Goal: Transaction & Acquisition: Download file/media

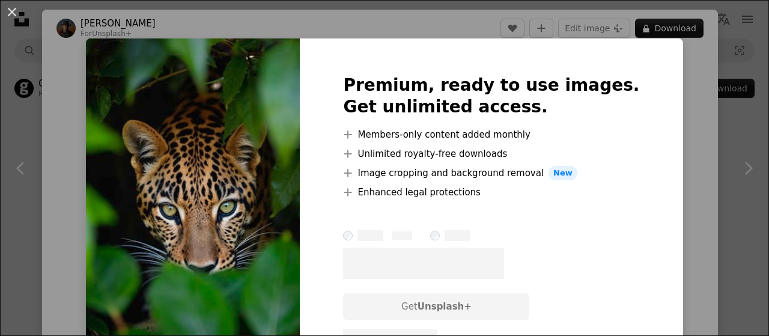
scroll to position [9741, 0]
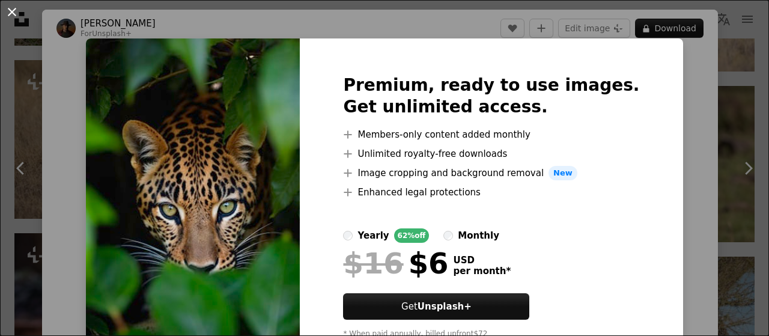
click at [16, 14] on button "An X shape" at bounding box center [12, 12] width 14 height 14
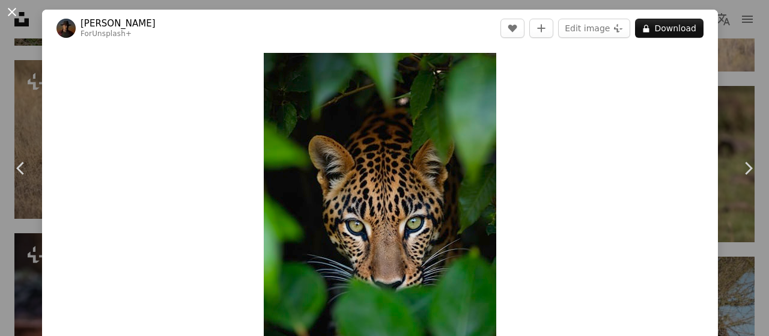
click at [13, 11] on button "An X shape" at bounding box center [12, 12] width 14 height 14
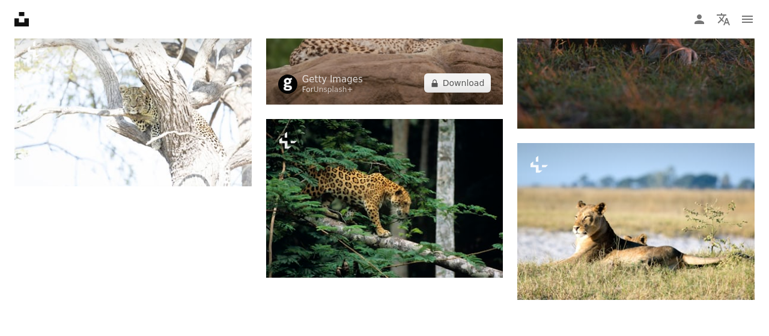
scroll to position [15681, 0]
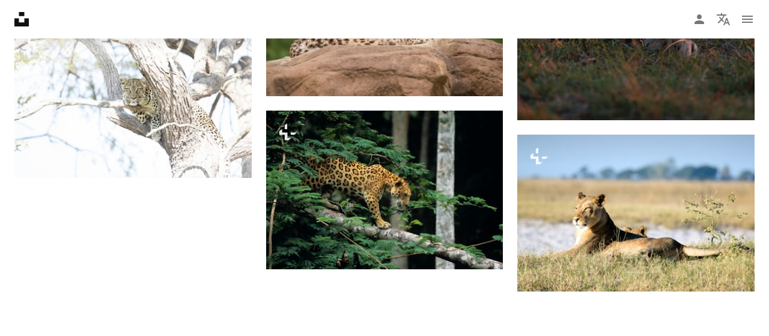
click at [503, 8] on nav "Unsplash logo Unsplash Home A photo Pen Tool A compass A stack of folders Downl…" at bounding box center [384, 19] width 769 height 38
click at [518, 29] on nav "Unsplash logo Unsplash Home A photo Pen Tool A compass A stack of folders Downl…" at bounding box center [384, 19] width 769 height 38
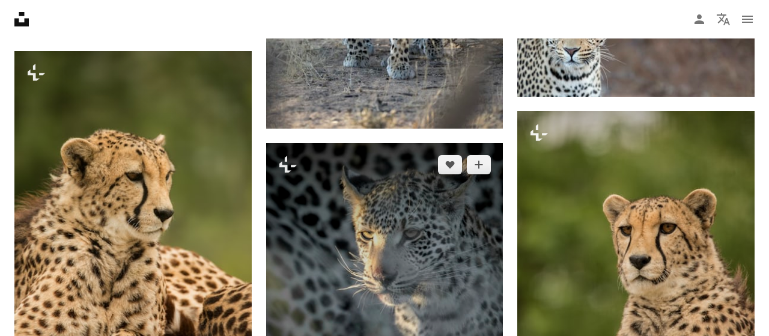
scroll to position [7001, 0]
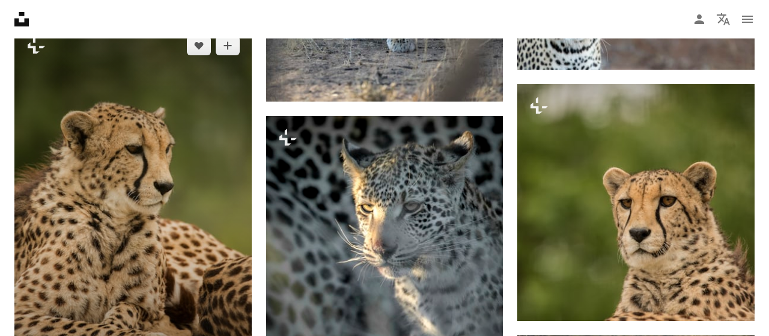
click at [188, 202] on img at bounding box center [132, 201] width 237 height 355
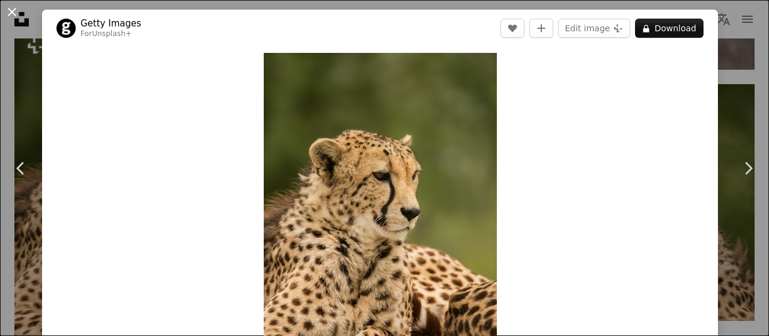
click at [11, 14] on button "An X shape" at bounding box center [12, 12] width 14 height 14
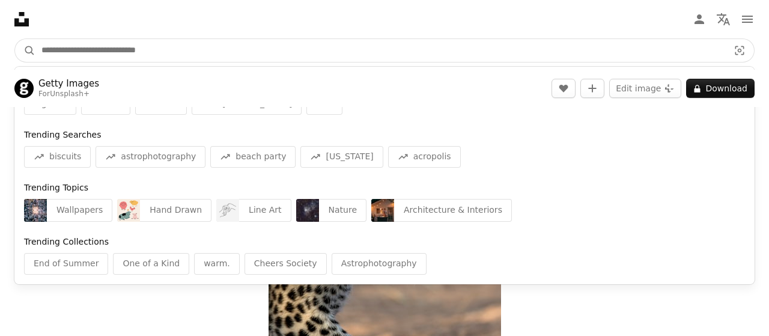
click at [136, 53] on input "Find visuals sitewide" at bounding box center [379, 50] width 689 height 23
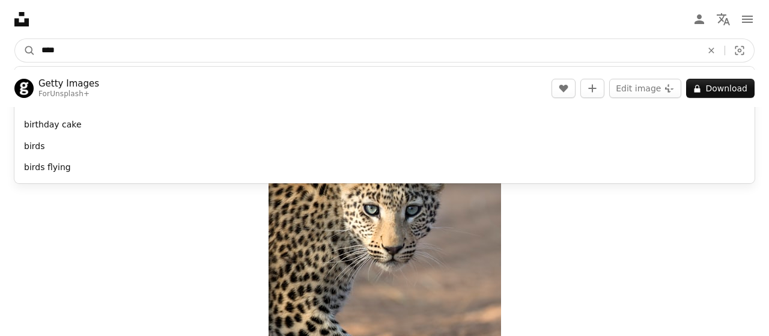
type input "*****"
click button "A magnifying glass" at bounding box center [25, 50] width 20 height 23
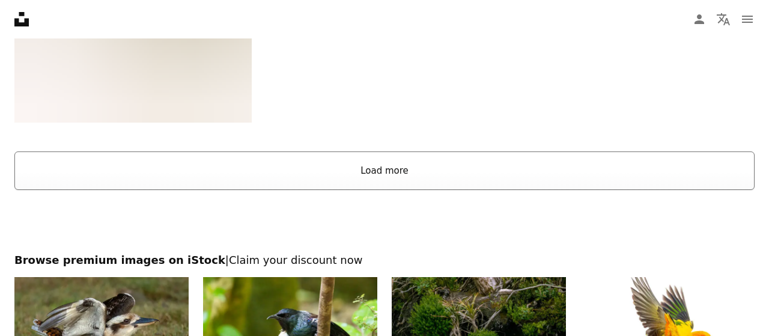
scroll to position [2061, 0]
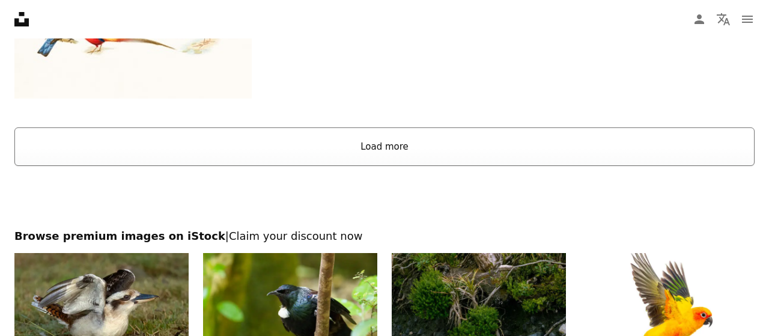
click at [387, 160] on button "Load more" at bounding box center [384, 146] width 740 height 38
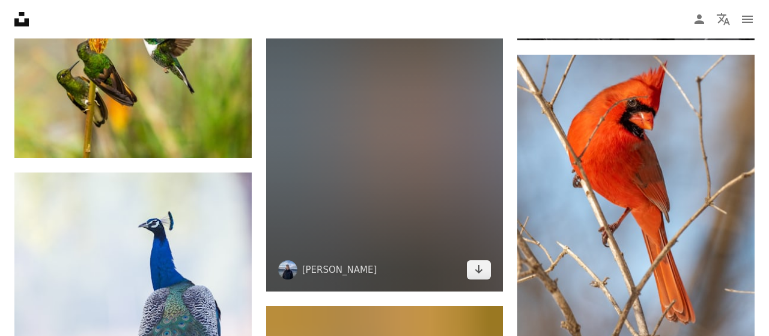
scroll to position [5932, 0]
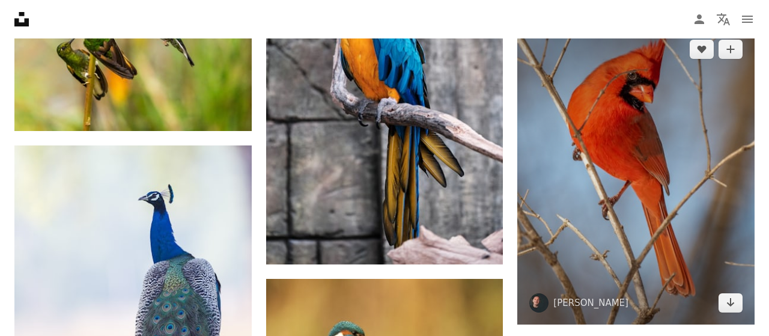
click at [600, 169] on img at bounding box center [635, 176] width 237 height 296
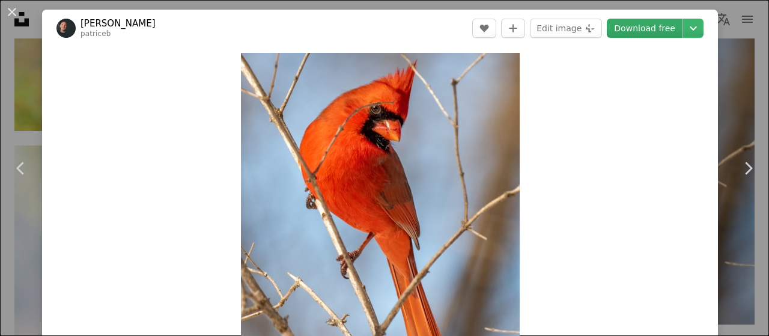
click at [641, 32] on link "Download free" at bounding box center [644, 28] width 76 height 19
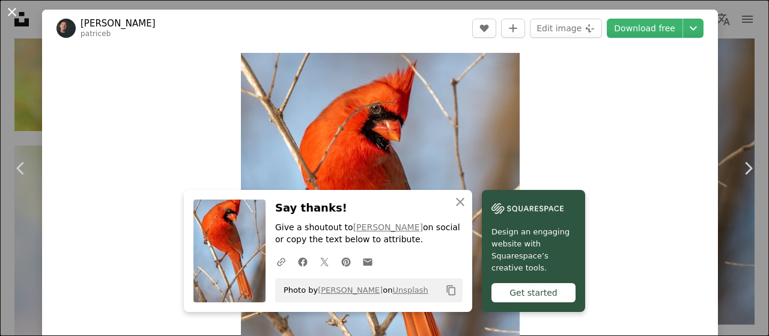
click at [14, 14] on button "An X shape" at bounding box center [12, 12] width 14 height 14
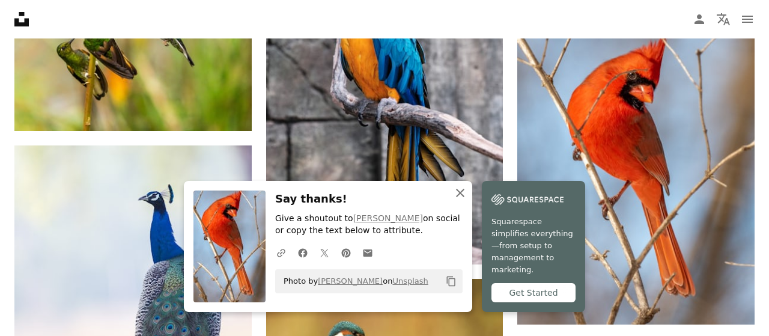
click at [461, 197] on icon "button" at bounding box center [460, 193] width 8 height 8
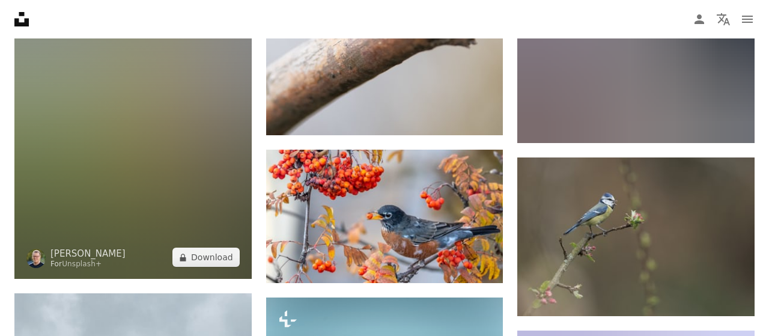
scroll to position [13863, 0]
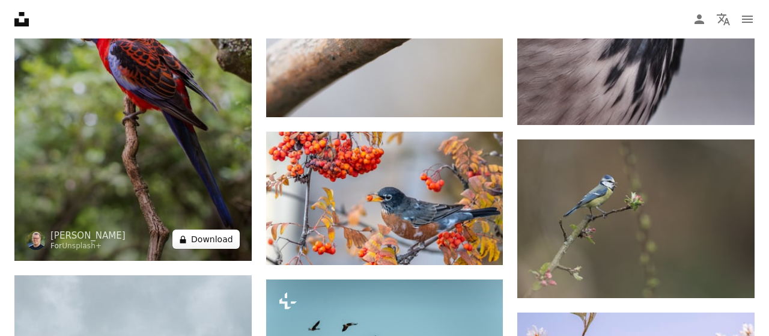
click at [202, 243] on button "A lock Download" at bounding box center [205, 238] width 67 height 19
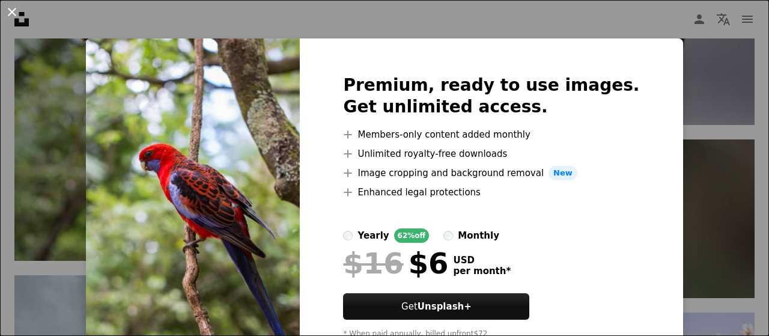
click at [9, 11] on button "An X shape" at bounding box center [12, 12] width 14 height 14
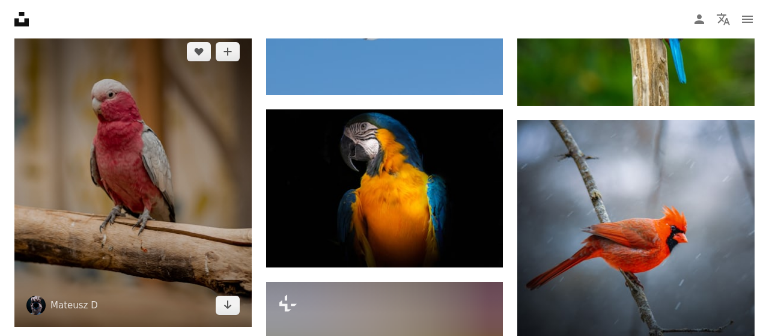
scroll to position [15486, 0]
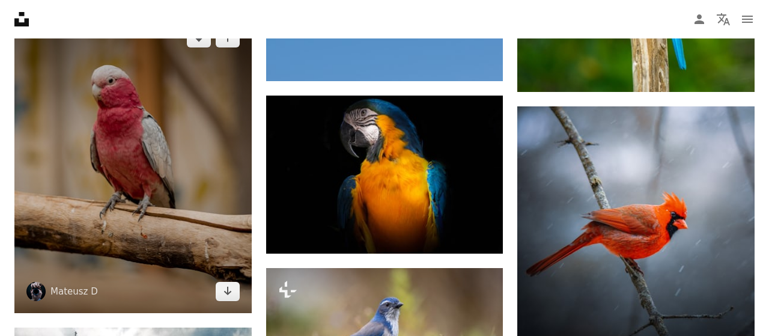
click at [140, 172] on img at bounding box center [132, 164] width 237 height 296
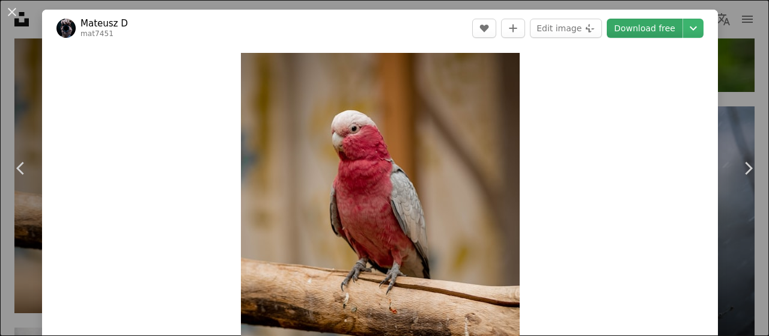
click at [666, 29] on link "Download free" at bounding box center [644, 28] width 76 height 19
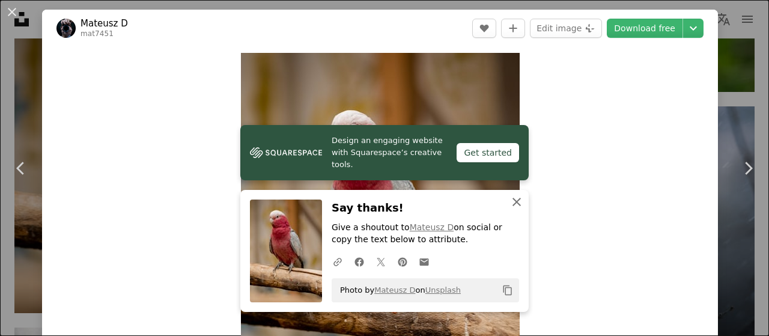
click at [520, 198] on icon "An X shape" at bounding box center [516, 202] width 14 height 14
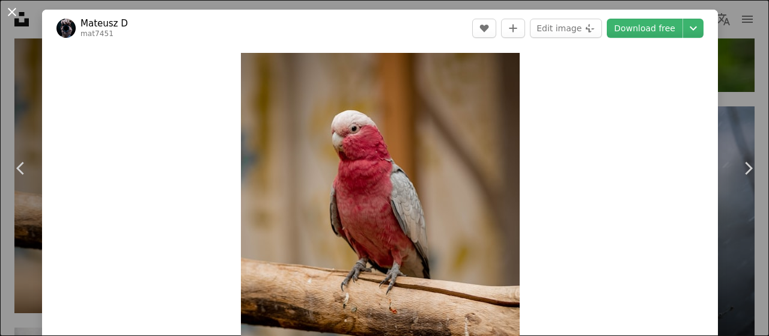
click at [17, 13] on button "An X shape" at bounding box center [12, 12] width 14 height 14
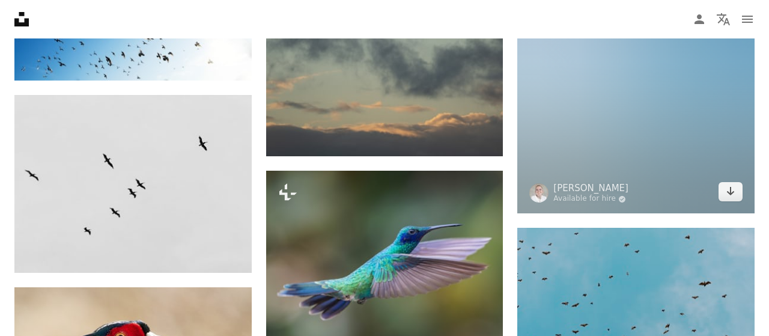
scroll to position [16922, 0]
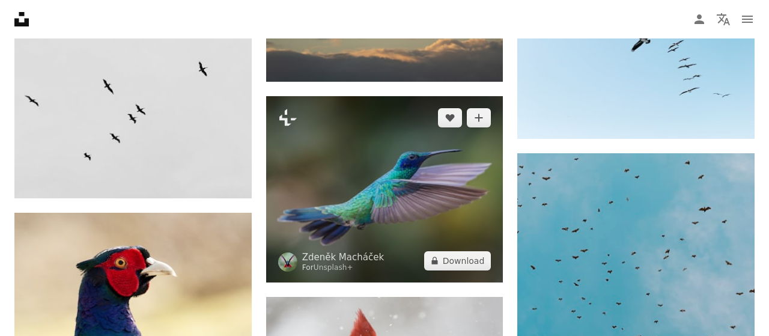
click at [332, 174] on img at bounding box center [384, 189] width 237 height 186
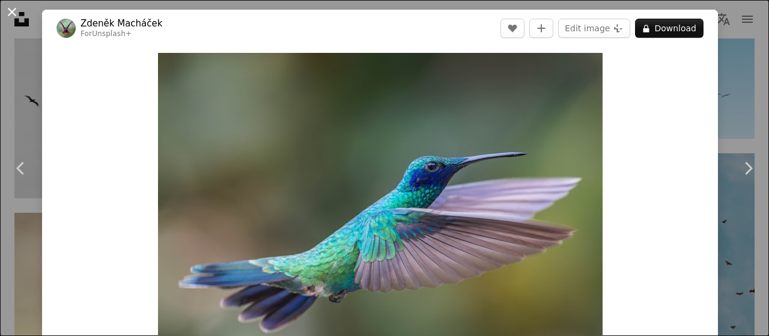
click at [11, 9] on button "An X shape" at bounding box center [12, 12] width 14 height 14
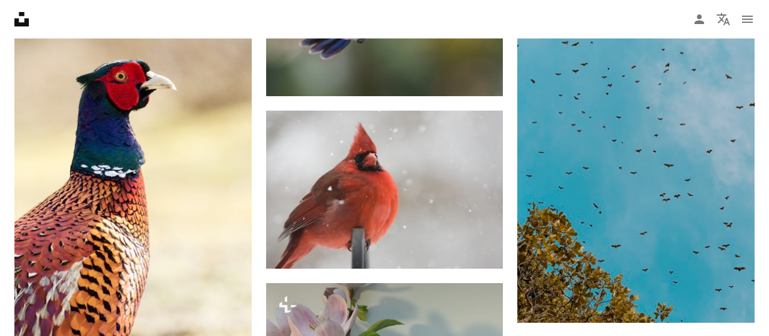
scroll to position [17110, 0]
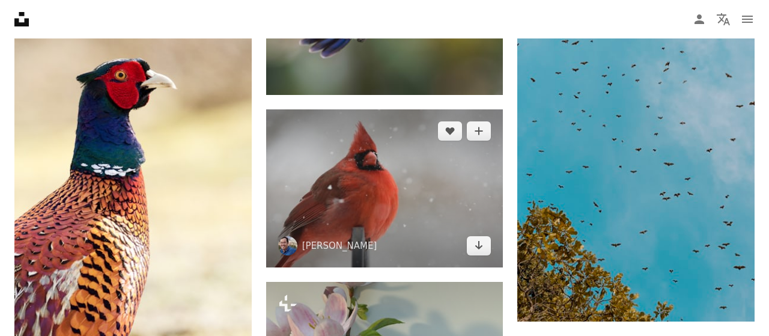
click at [434, 169] on img at bounding box center [384, 188] width 237 height 158
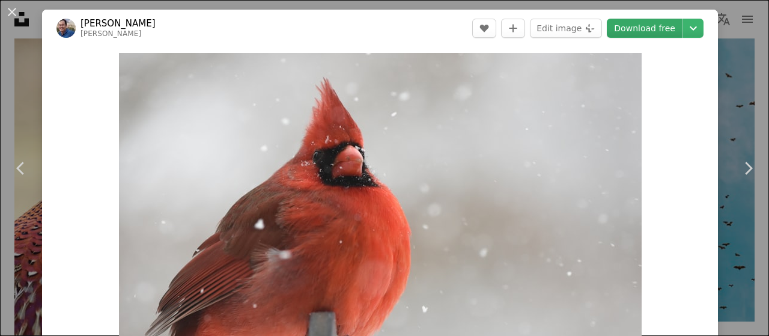
click at [651, 29] on link "Download free" at bounding box center [644, 28] width 76 height 19
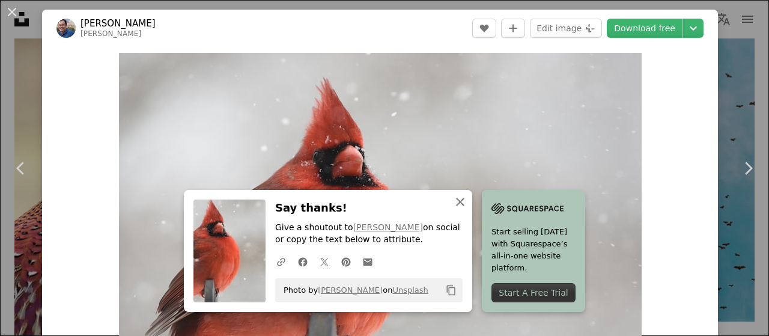
click at [460, 200] on icon "An X shape" at bounding box center [460, 202] width 14 height 14
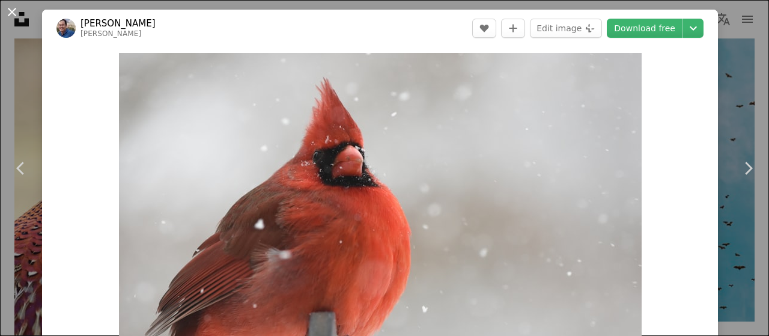
click at [11, 9] on button "An X shape" at bounding box center [12, 12] width 14 height 14
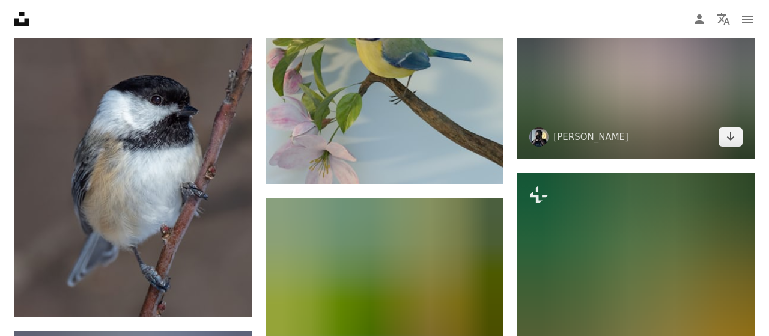
scroll to position [17422, 0]
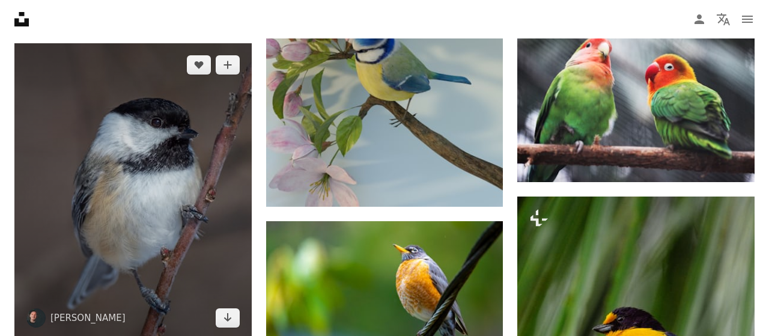
click at [154, 164] on img at bounding box center [132, 191] width 237 height 296
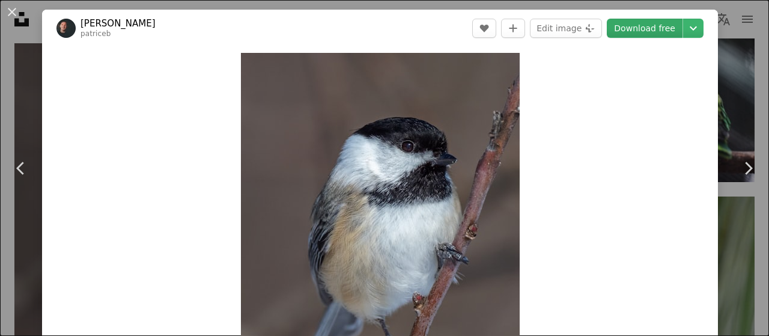
click at [637, 33] on link "Download free" at bounding box center [644, 28] width 76 height 19
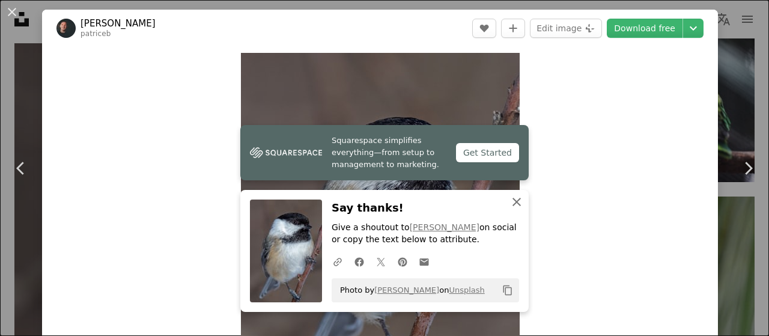
click at [516, 199] on icon "An X shape" at bounding box center [516, 202] width 14 height 14
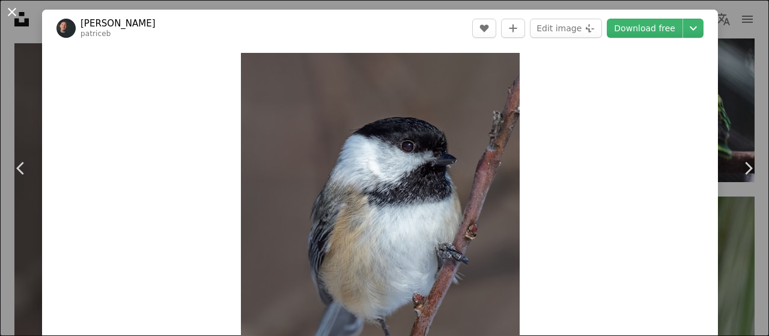
click at [14, 9] on button "An X shape" at bounding box center [12, 12] width 14 height 14
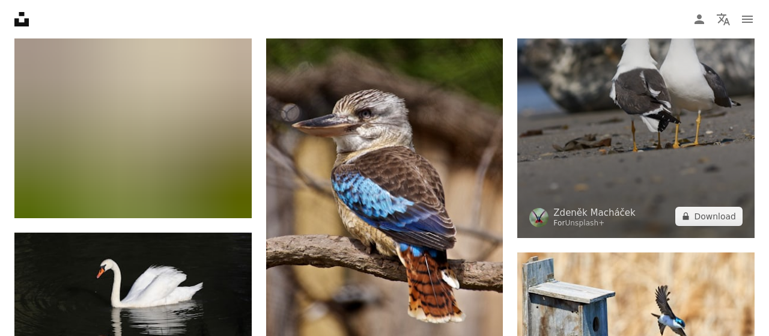
scroll to position [23666, 0]
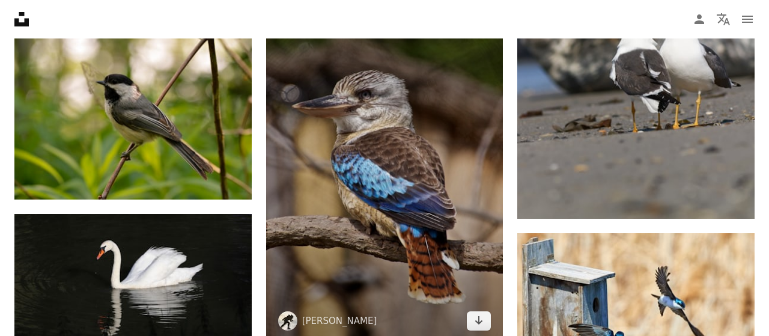
click at [421, 130] on img at bounding box center [384, 164] width 237 height 356
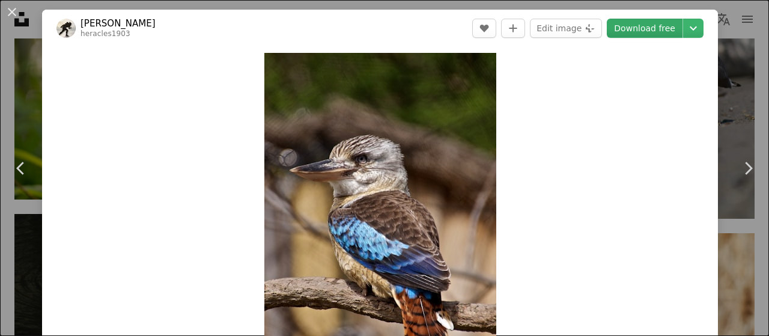
click at [645, 34] on link "Download free" at bounding box center [644, 28] width 76 height 19
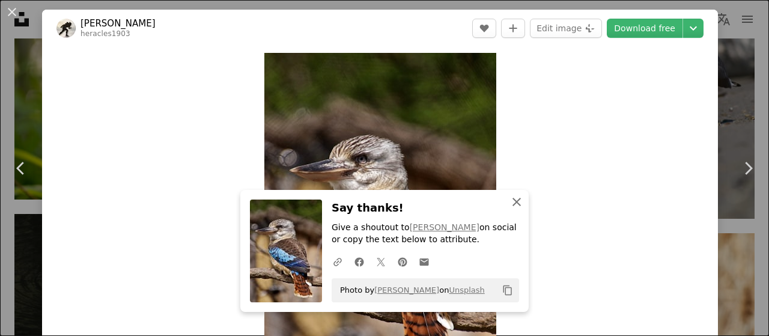
click at [518, 198] on icon "An X shape" at bounding box center [516, 202] width 14 height 14
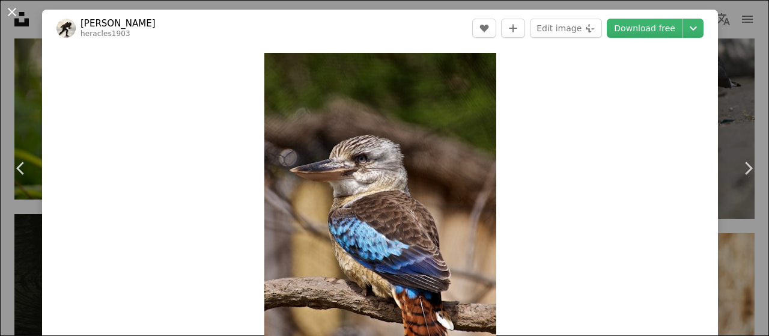
click at [10, 10] on button "An X shape" at bounding box center [12, 12] width 14 height 14
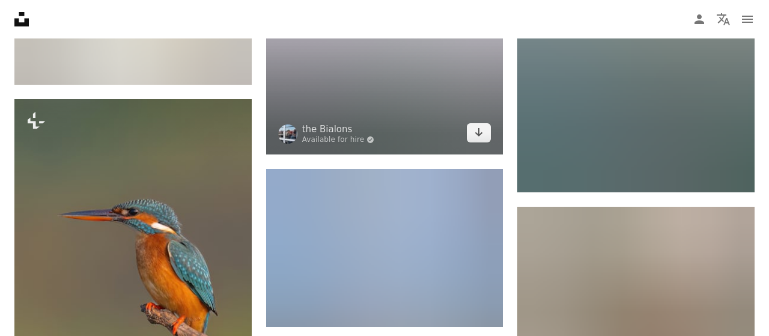
scroll to position [25040, 0]
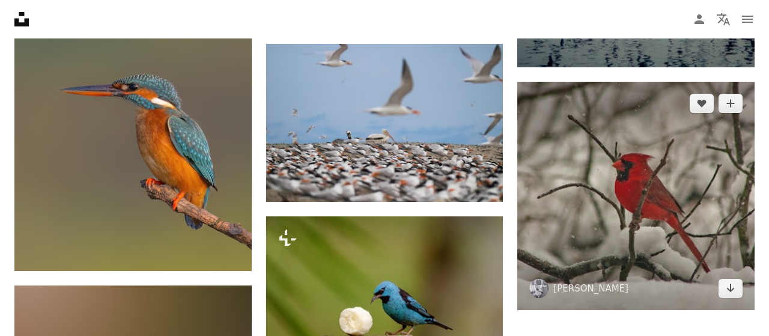
click at [651, 201] on img at bounding box center [635, 196] width 237 height 228
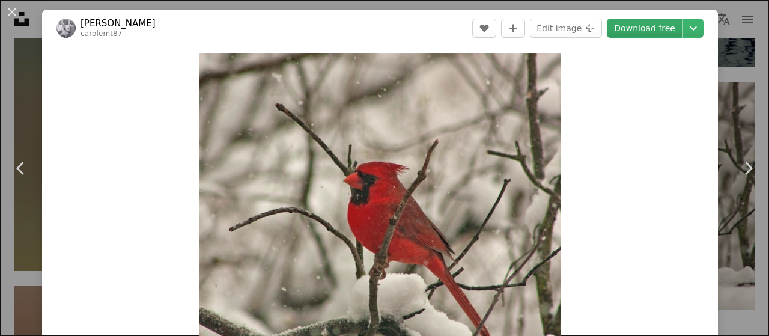
click at [662, 30] on link "Download free" at bounding box center [644, 28] width 76 height 19
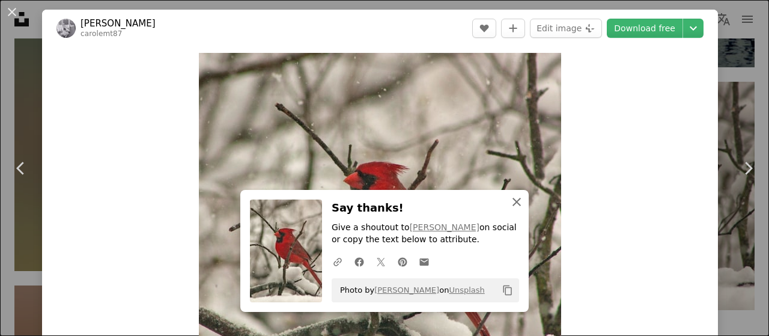
click at [515, 196] on icon "An X shape" at bounding box center [516, 202] width 14 height 14
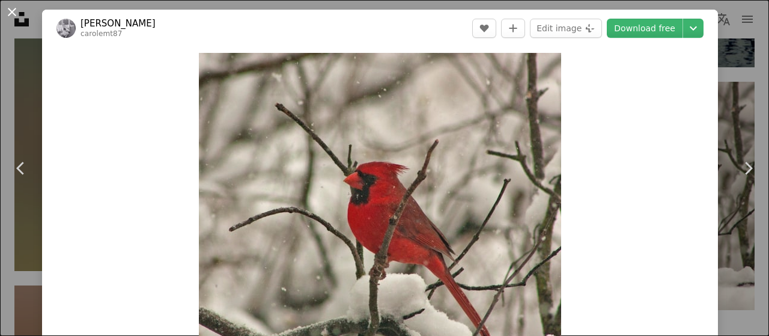
click at [14, 13] on button "An X shape" at bounding box center [12, 12] width 14 height 14
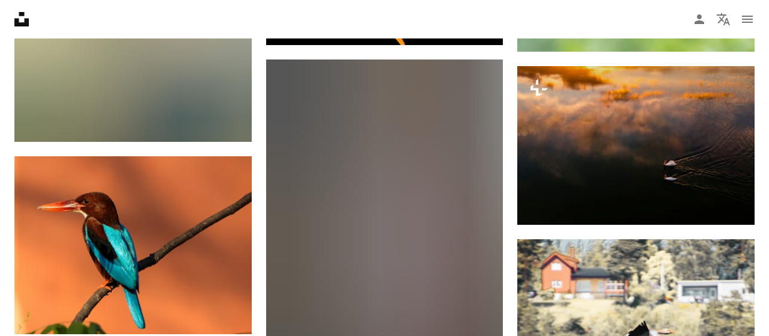
scroll to position [30223, 0]
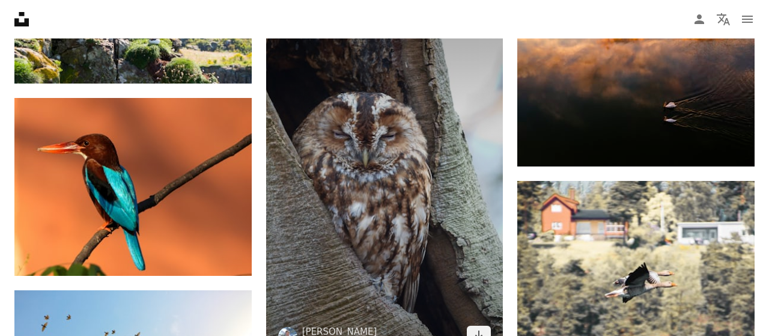
click at [435, 132] on img at bounding box center [384, 178] width 237 height 355
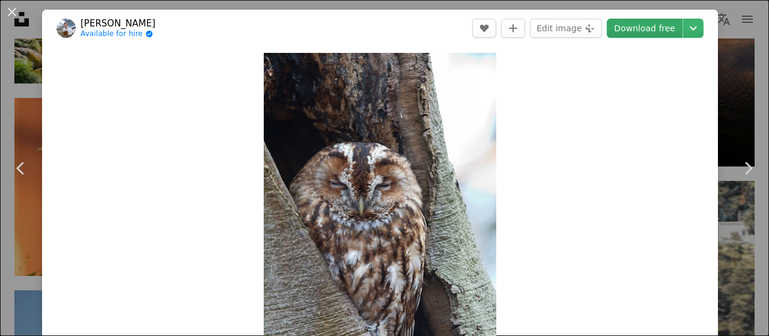
click at [656, 26] on link "Download free" at bounding box center [644, 28] width 76 height 19
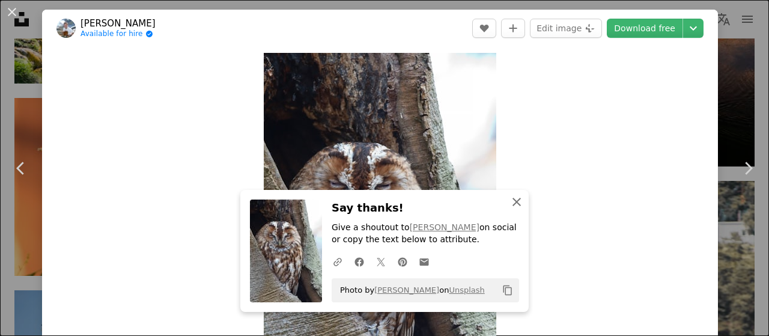
click at [521, 203] on icon "An X shape" at bounding box center [516, 202] width 14 height 14
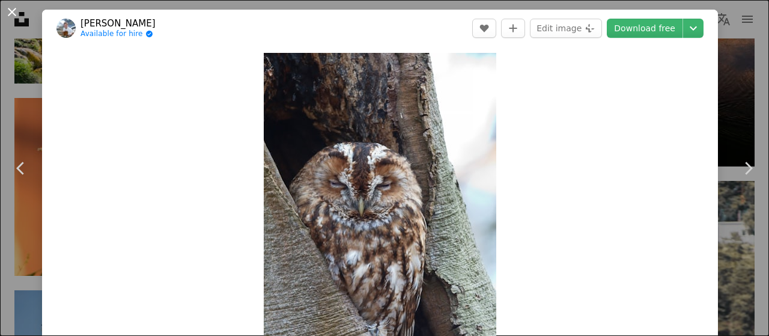
click at [11, 9] on button "An X shape" at bounding box center [12, 12] width 14 height 14
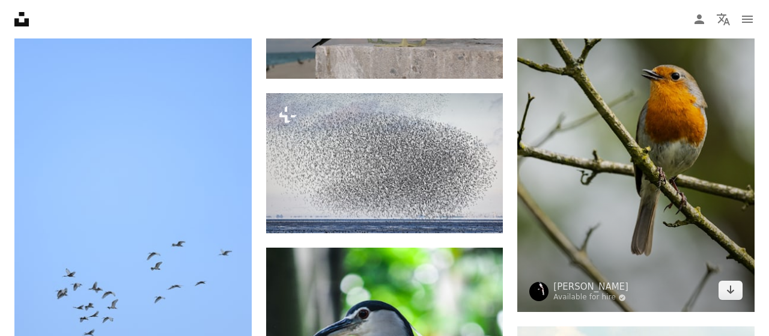
scroll to position [31659, 0]
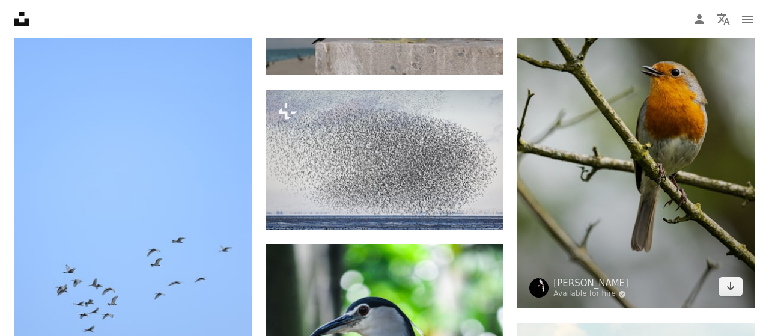
click at [637, 142] on img at bounding box center [635, 130] width 237 height 355
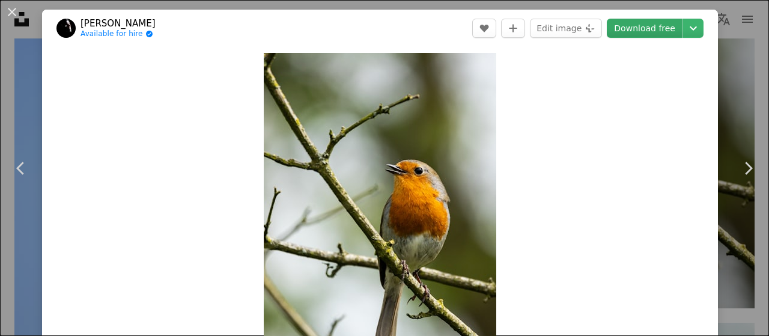
click at [660, 26] on link "Download free" at bounding box center [644, 28] width 76 height 19
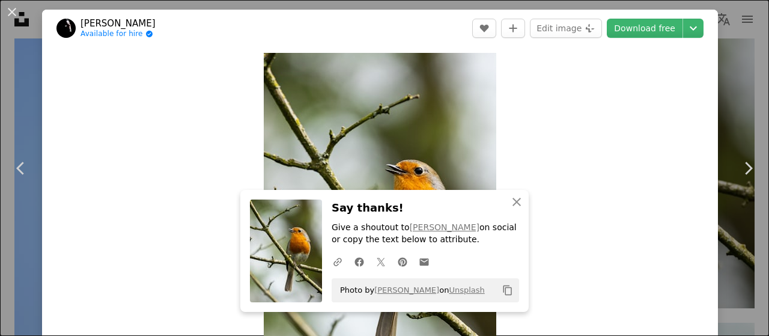
drag, startPoint x: 515, startPoint y: 199, endPoint x: 482, endPoint y: 190, distance: 33.5
click at [513, 198] on icon "An X shape" at bounding box center [516, 202] width 14 height 14
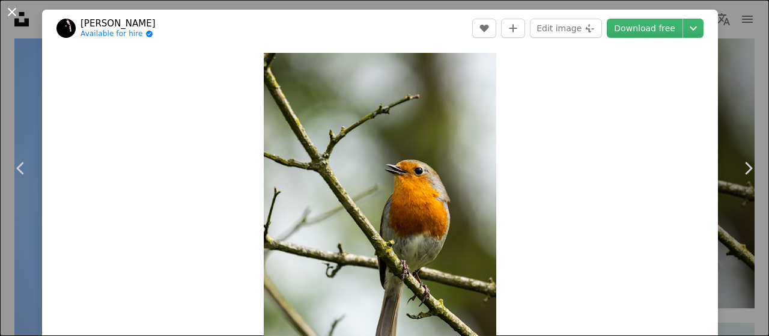
click at [16, 14] on button "An X shape" at bounding box center [12, 12] width 14 height 14
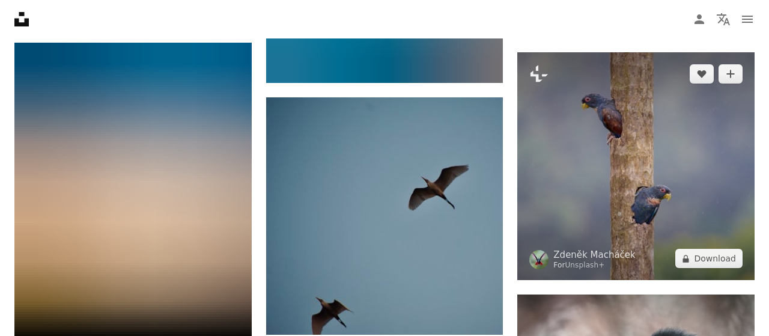
scroll to position [33158, 0]
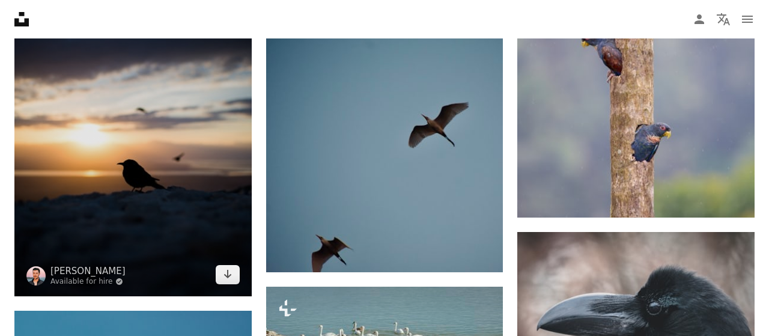
click at [127, 150] on img at bounding box center [132, 138] width 237 height 316
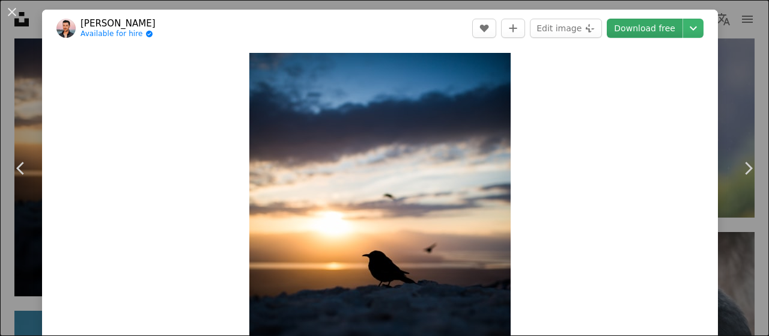
click at [649, 27] on link "Download free" at bounding box center [644, 28] width 76 height 19
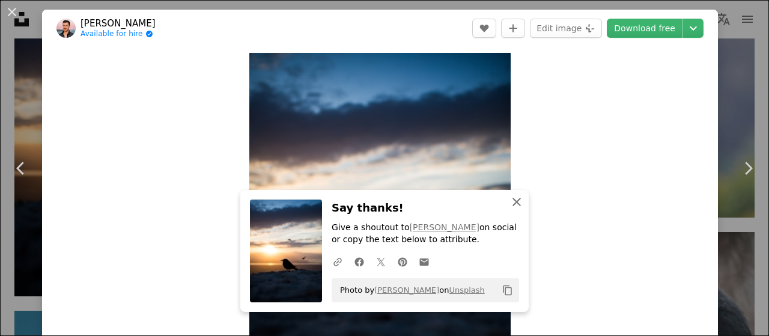
click at [517, 202] on icon "button" at bounding box center [516, 202] width 8 height 8
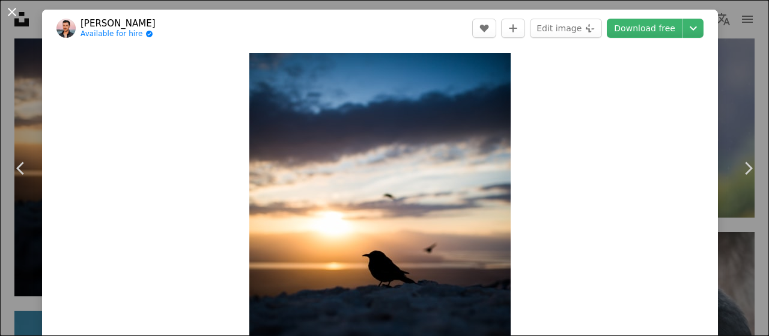
click at [11, 11] on button "An X shape" at bounding box center [12, 12] width 14 height 14
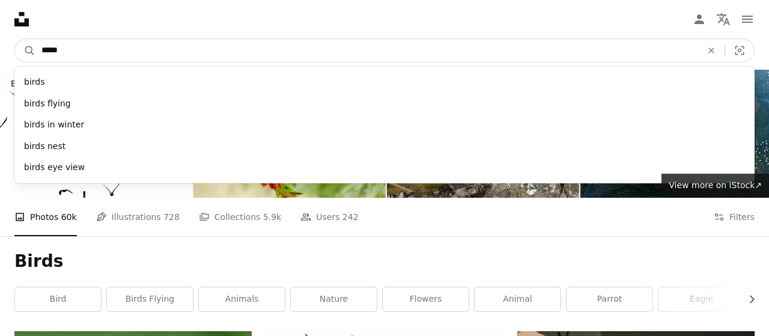
drag, startPoint x: 41, startPoint y: 50, endPoint x: 56, endPoint y: 49, distance: 15.1
click at [56, 49] on input "*****" at bounding box center [366, 50] width 662 height 23
type input "******"
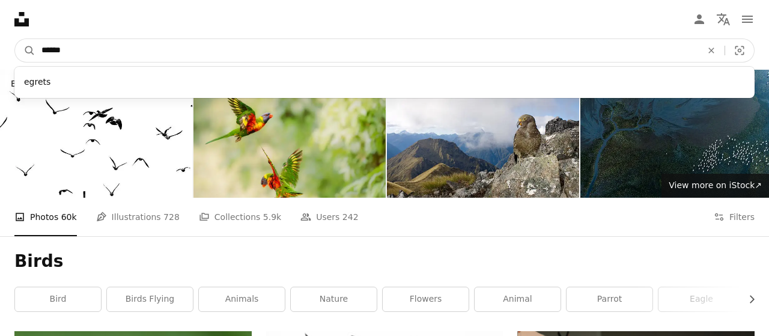
click button "A magnifying glass" at bounding box center [25, 50] width 20 height 23
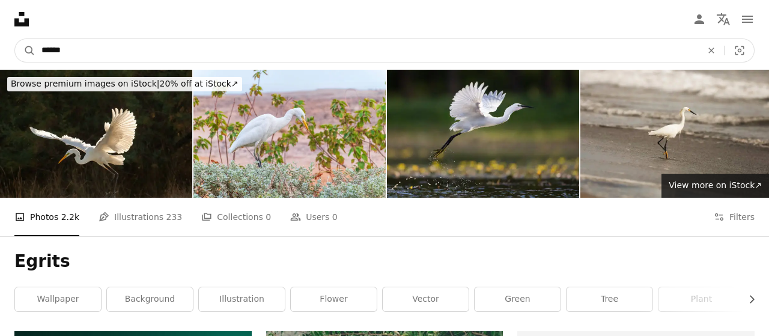
click at [71, 56] on input "******" at bounding box center [366, 50] width 662 height 23
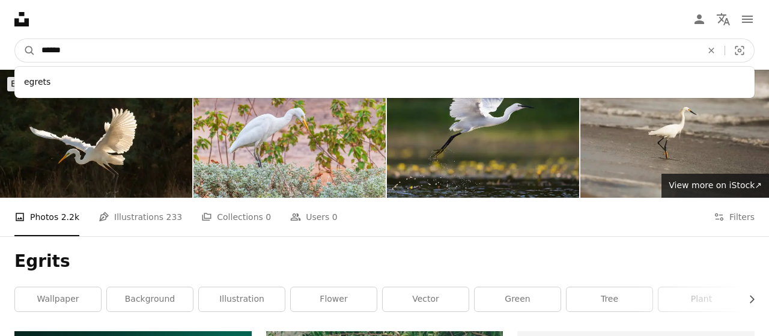
drag, startPoint x: 39, startPoint y: 50, endPoint x: 75, endPoint y: 51, distance: 36.0
click at [75, 51] on input "******" at bounding box center [366, 50] width 662 height 23
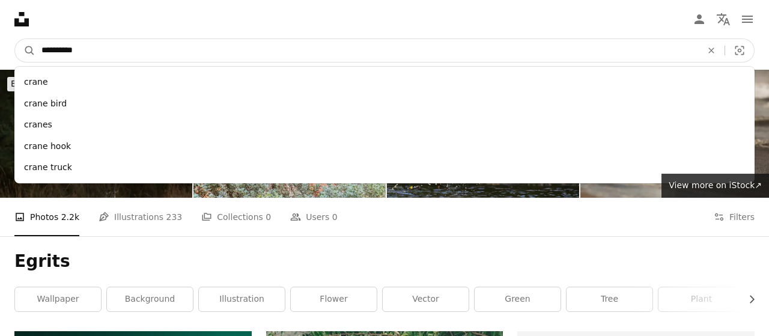
type input "**********"
click button "A magnifying glass" at bounding box center [25, 50] width 20 height 23
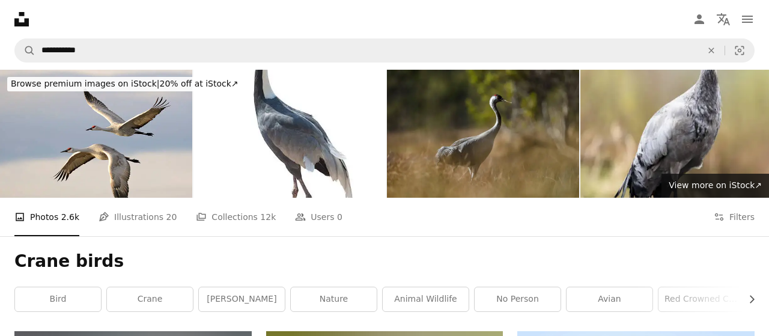
scroll to position [35, 0]
